Goal: Check status: Check status

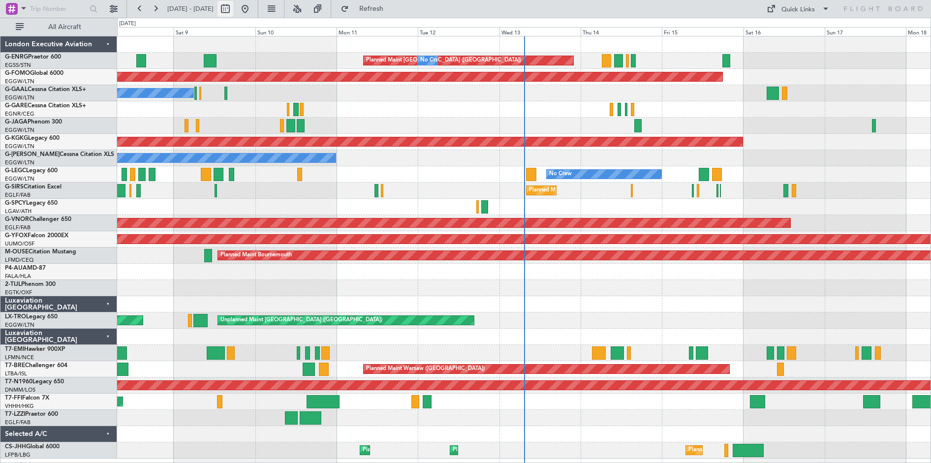
click at [233, 8] on button at bounding box center [226, 9] width 16 height 16
select select "8"
select select "2025"
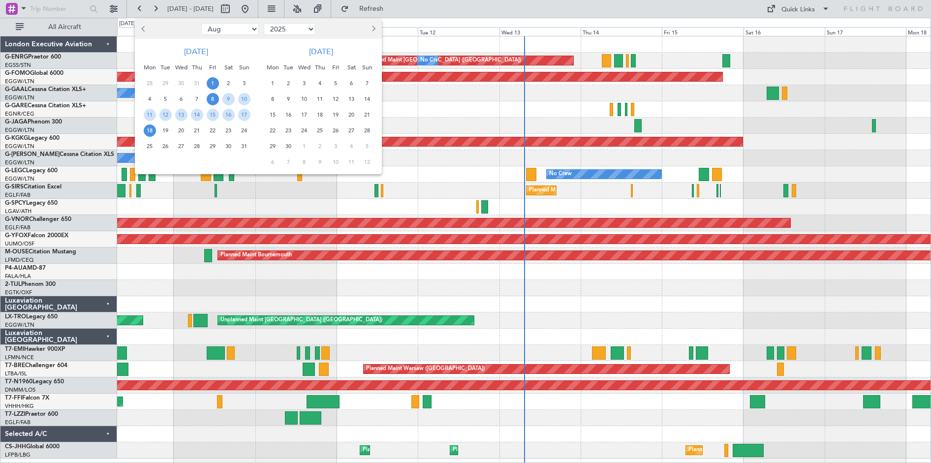
click at [211, 82] on span "1" at bounding box center [213, 83] width 12 height 12
click at [216, 119] on span "15" at bounding box center [213, 115] width 12 height 12
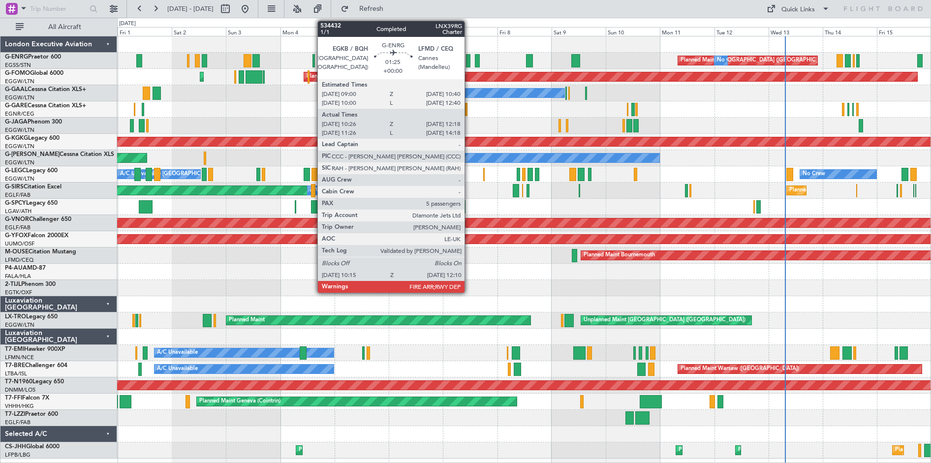
click at [469, 62] on div at bounding box center [468, 60] width 4 height 13
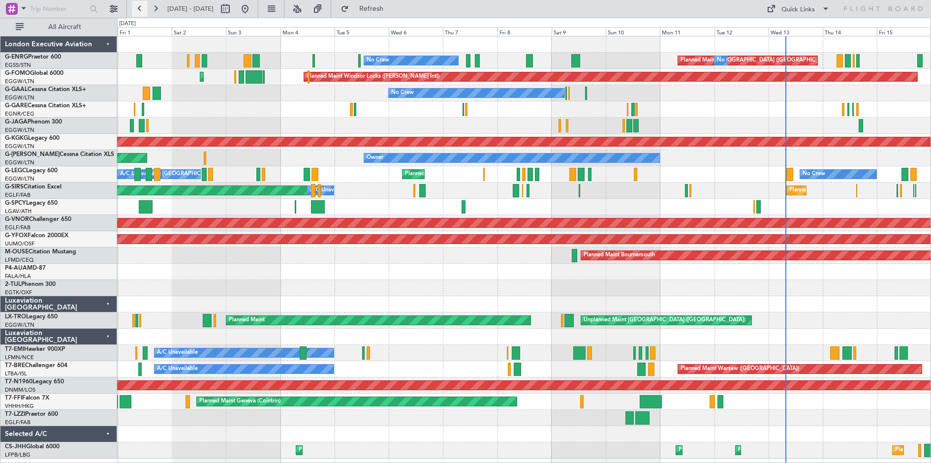
click at [137, 9] on button at bounding box center [140, 9] width 16 height 16
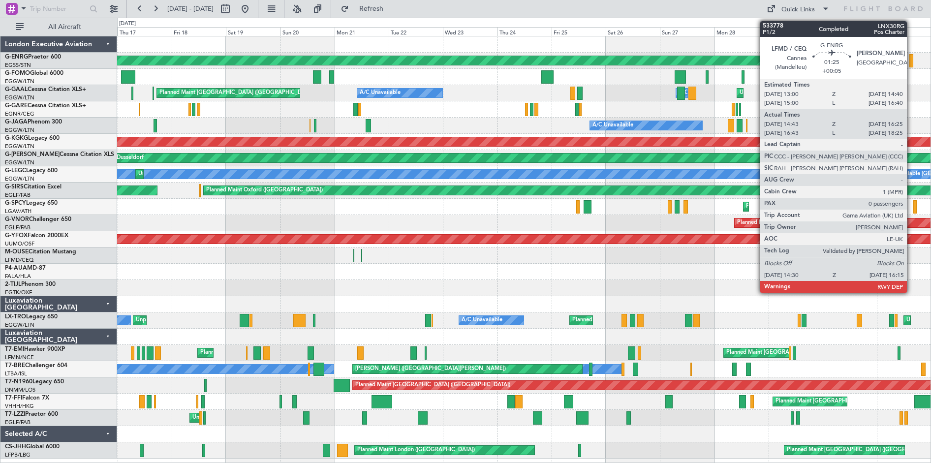
click at [911, 62] on div at bounding box center [911, 60] width 4 height 13
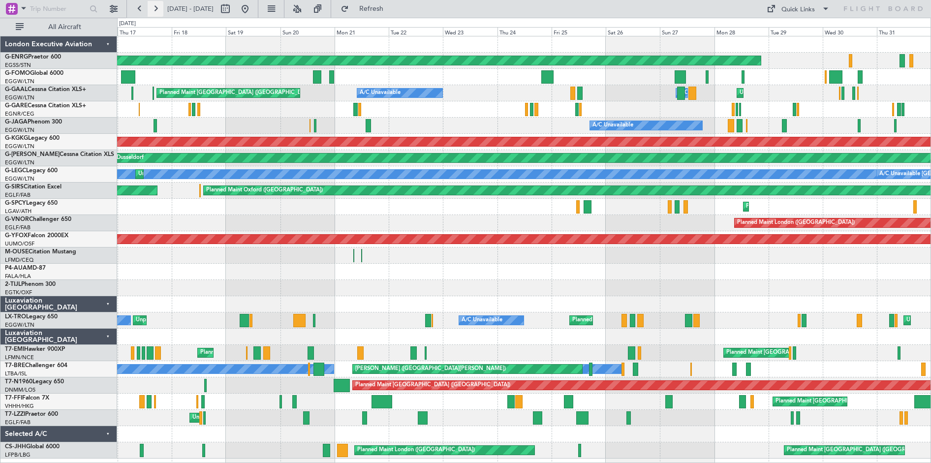
click at [158, 10] on button at bounding box center [156, 9] width 16 height 16
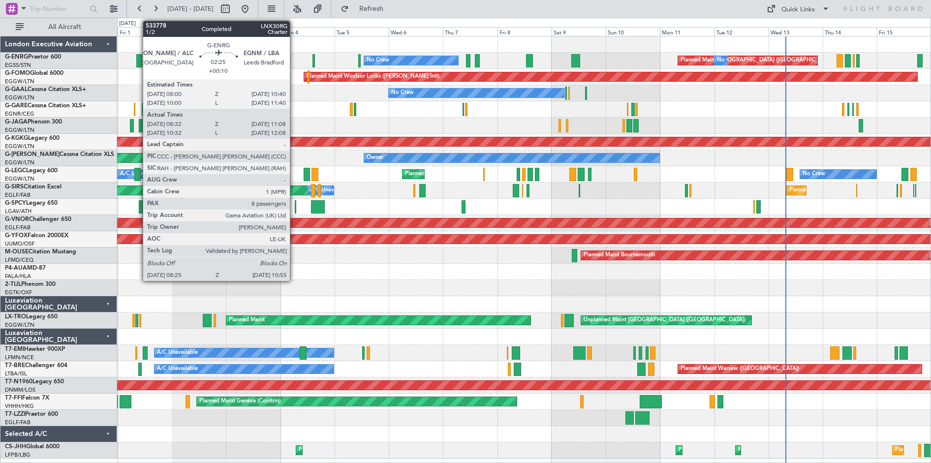
click at [138, 63] on div at bounding box center [139, 60] width 6 height 13
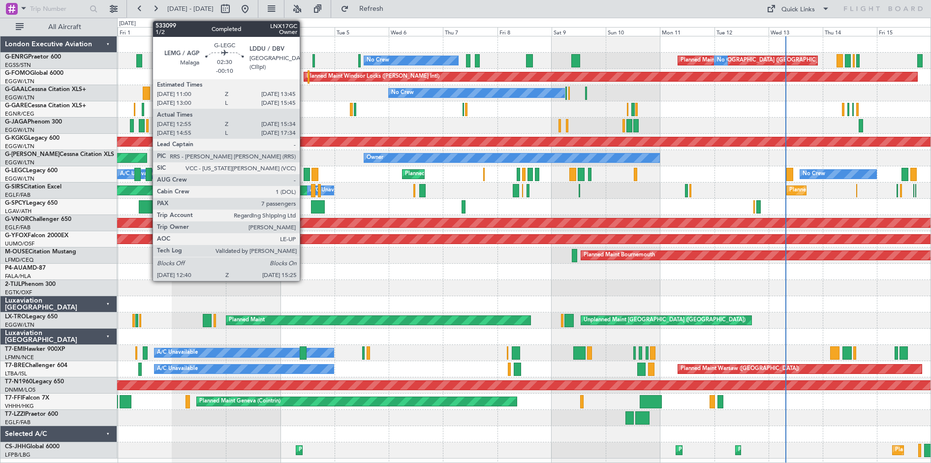
click at [148, 173] on div at bounding box center [149, 174] width 6 height 13
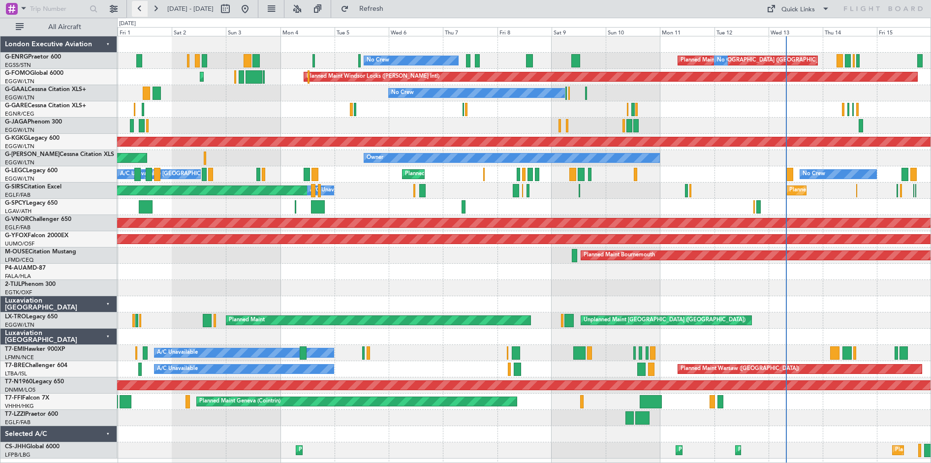
click at [137, 6] on button at bounding box center [140, 9] width 16 height 16
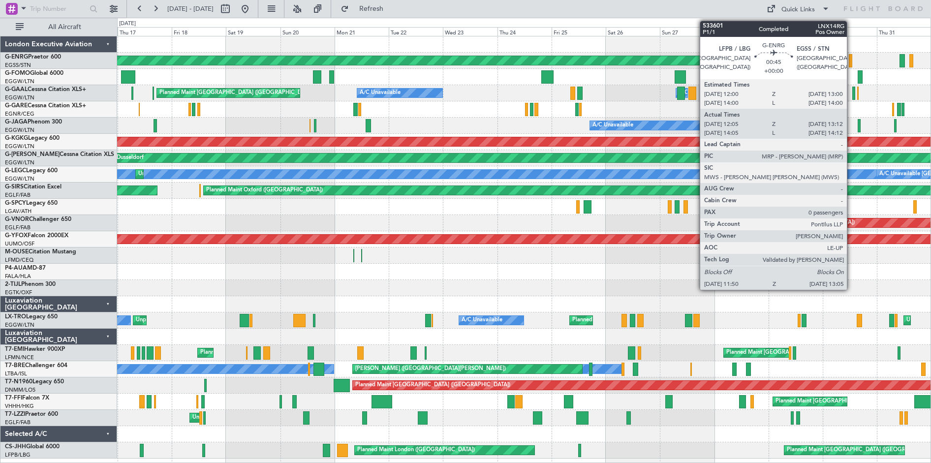
click at [851, 60] on div at bounding box center [850, 60] width 3 height 13
